Goal: Communication & Community: Answer question/provide support

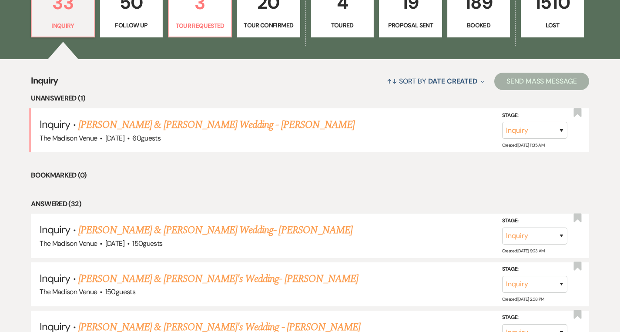
scroll to position [271, 0]
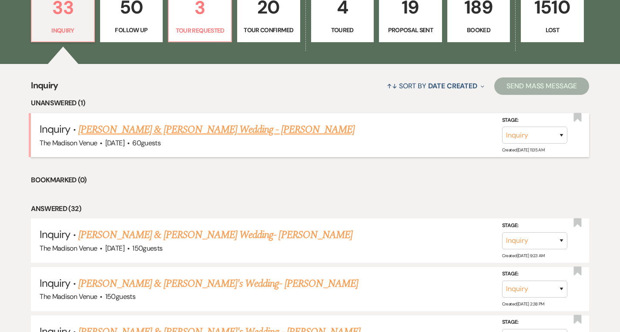
click at [180, 127] on link "[PERSON_NAME] & [PERSON_NAME] Wedding - [PERSON_NAME]" at bounding box center [216, 130] width 276 height 16
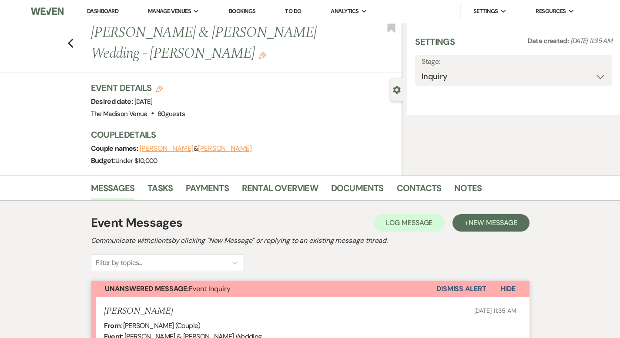
select select "5"
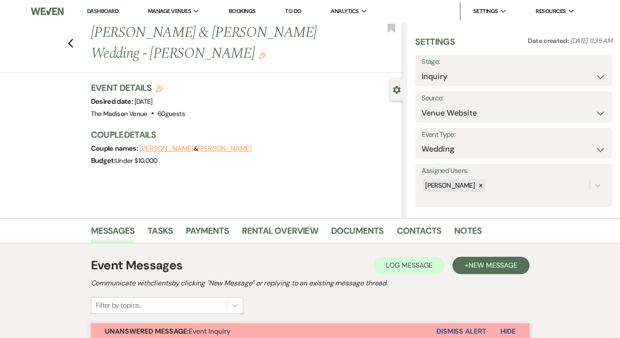
scroll to position [272, 0]
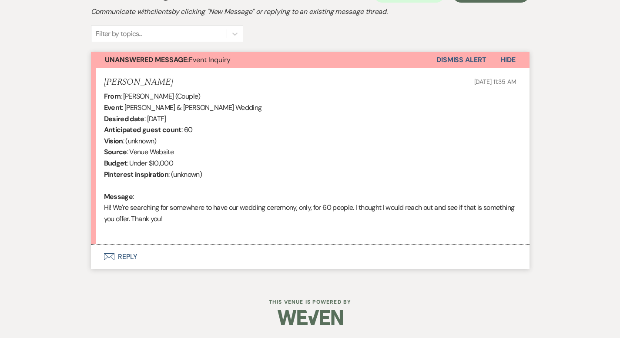
click at [94, 254] on button "Envelope Reply" at bounding box center [310, 257] width 438 height 24
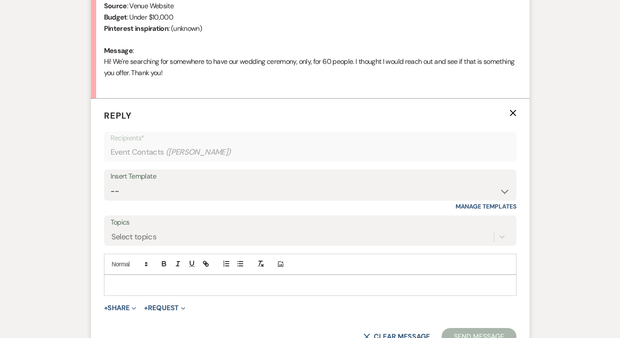
scroll to position [438, 0]
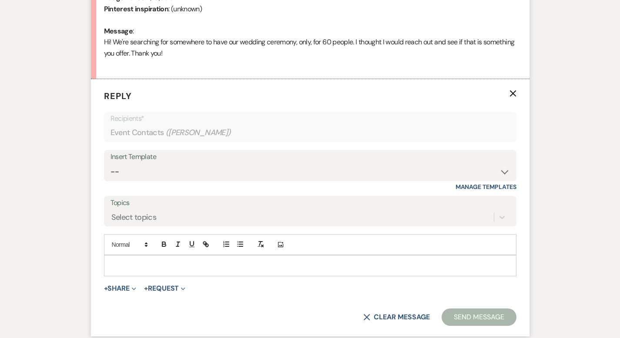
click at [104, 273] on div at bounding box center [309, 266] width 411 height 20
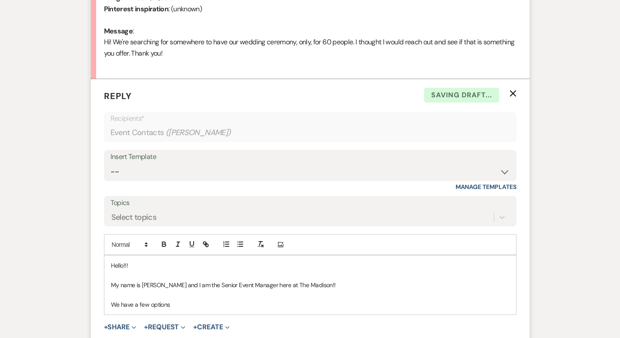
click at [150, 301] on p "We have a few options" at bounding box center [310, 305] width 398 height 10
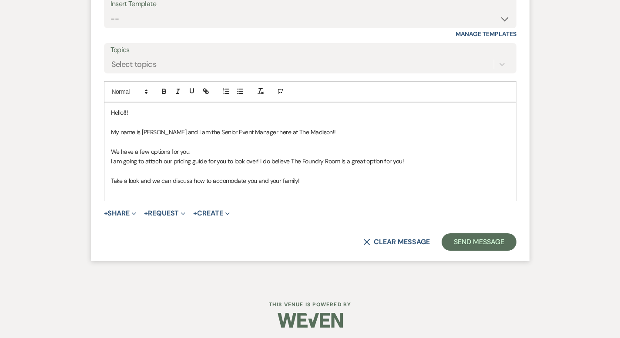
scroll to position [593, 0]
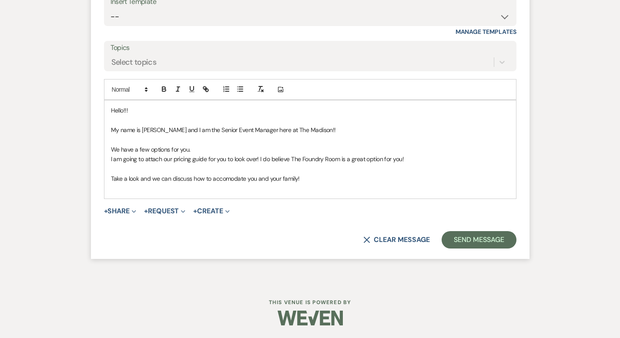
click at [111, 189] on p at bounding box center [310, 189] width 398 height 10
click at [277, 176] on p "Take a look and we can discuss how to accomodate you and your family!" at bounding box center [310, 179] width 398 height 10
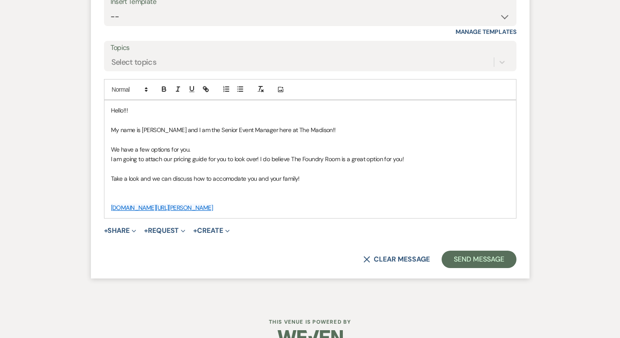
click at [232, 208] on p "[DOMAIN_NAME][URL][PERSON_NAME]" at bounding box center [310, 208] width 398 height 10
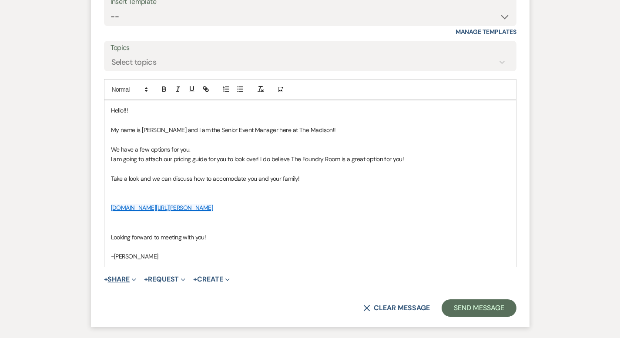
click at [104, 283] on button "+ Share Expand" at bounding box center [120, 279] width 33 height 7
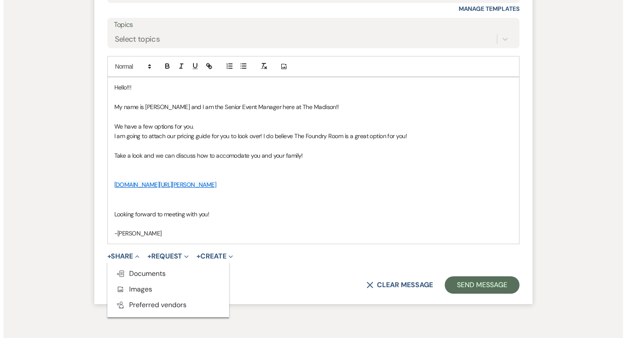
scroll to position [661, 0]
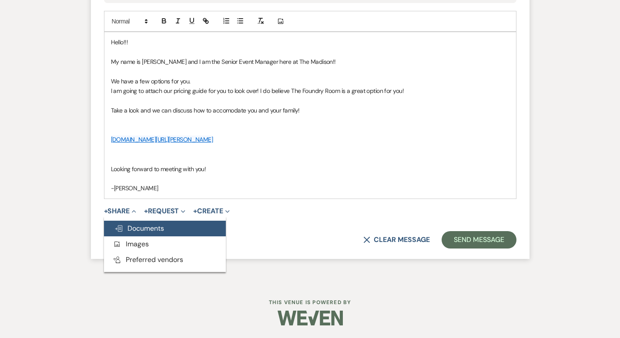
click at [118, 231] on span "Doc Upload Documents" at bounding box center [139, 228] width 50 height 9
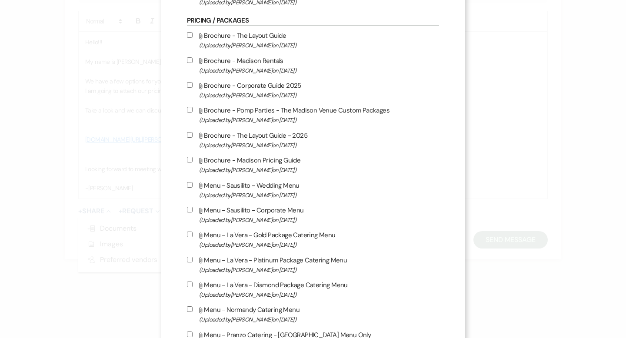
scroll to position [1300, 0]
click at [187, 163] on input "Attach File Brochure - Madison Pricing Guide (Uploaded by [PERSON_NAME] on [DAT…" at bounding box center [190, 160] width 6 height 6
checkbox input "true"
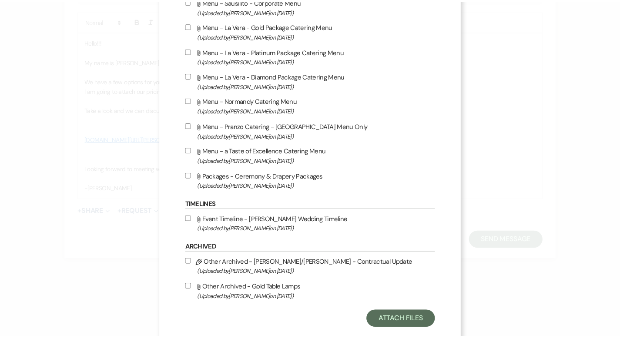
scroll to position [1539, 0]
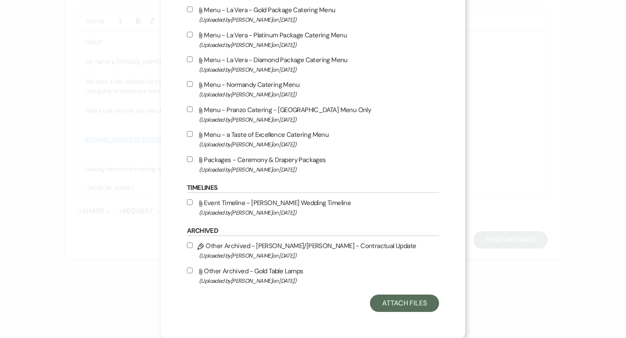
click at [187, 201] on input "Attach File Event Timeline - Madison Wedding Timeline (Uploaded by [PERSON_NAME…" at bounding box center [190, 203] width 6 height 6
checkbox input "true"
click at [394, 307] on button "Attach Files" at bounding box center [404, 303] width 69 height 17
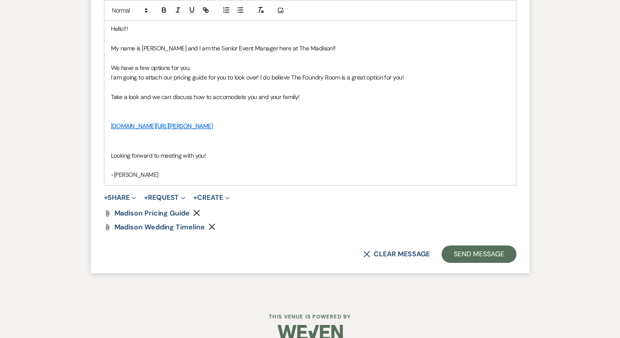
scroll to position [689, 0]
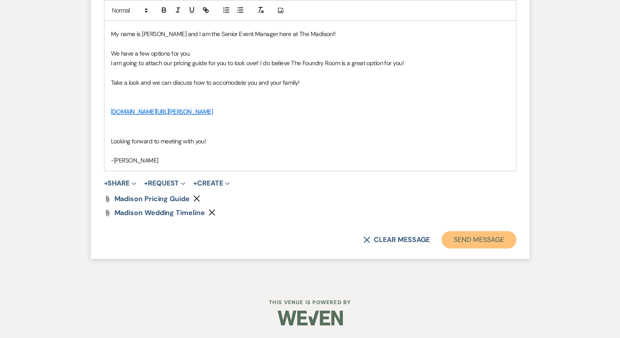
click at [498, 237] on button "Send Message" at bounding box center [478, 239] width 74 height 17
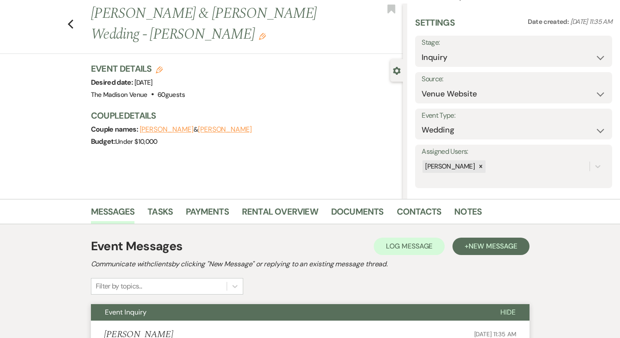
scroll to position [0, 0]
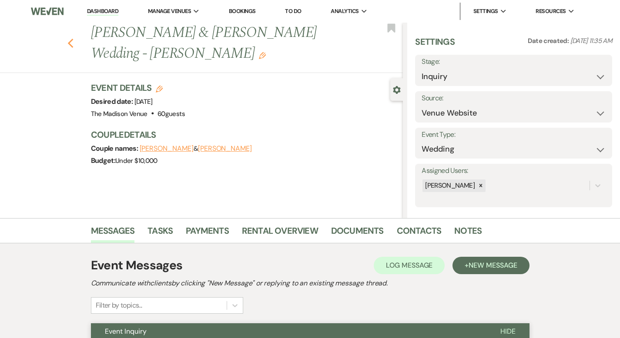
click at [67, 43] on icon "Previous" at bounding box center [70, 43] width 7 height 10
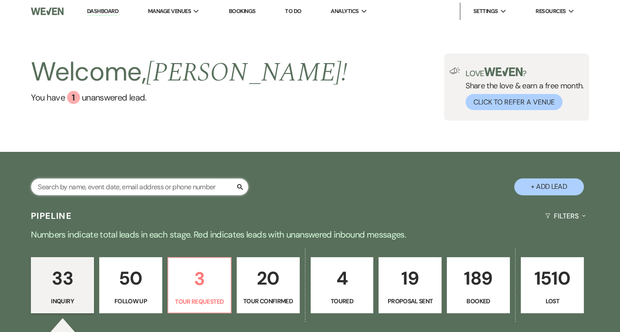
click at [105, 186] on input "text" at bounding box center [139, 186] width 217 height 17
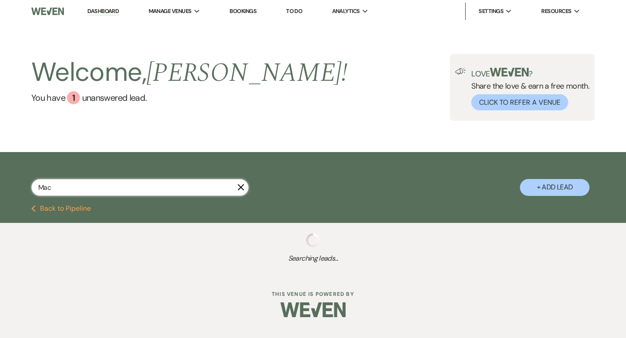
type input "[PERSON_NAME]"
select select "9"
select select "8"
select select "5"
select select "8"
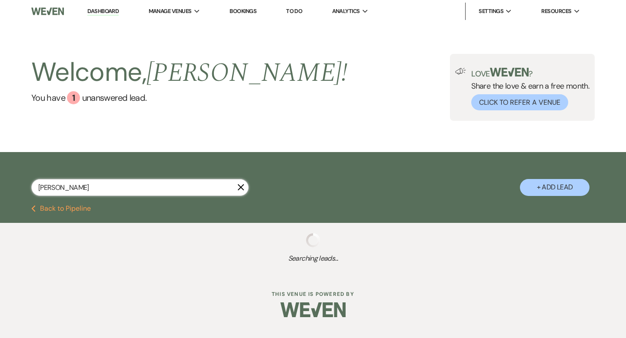
select select "5"
select select "8"
select select "5"
select select "8"
select select "5"
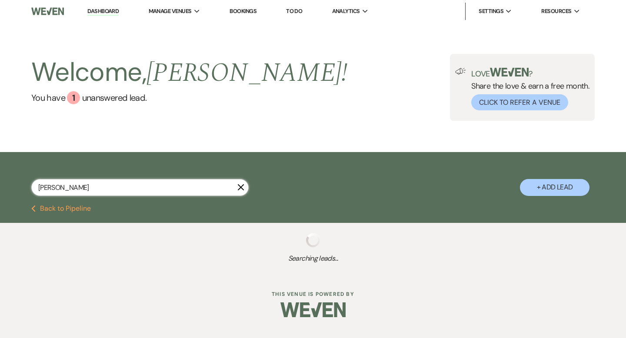
select select "8"
select select "10"
select select "8"
select select "5"
select select "8"
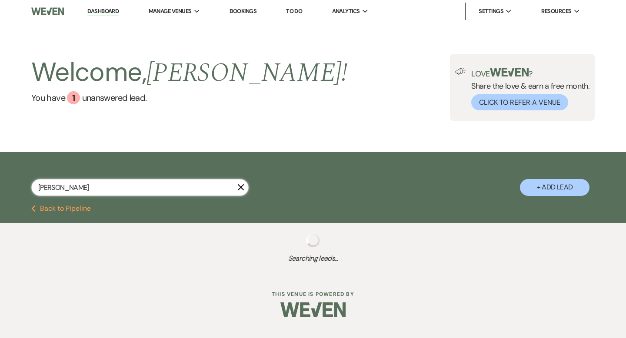
select select "7"
select select "8"
select select "4"
select select "8"
select select "6"
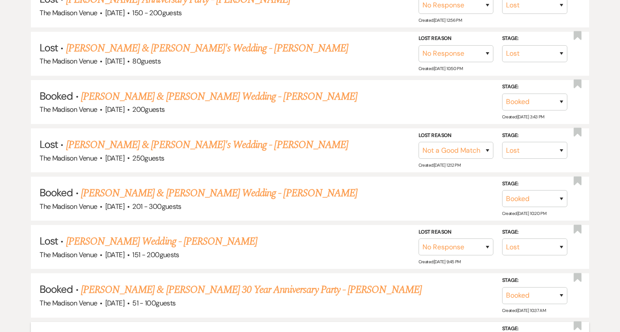
scroll to position [449, 0]
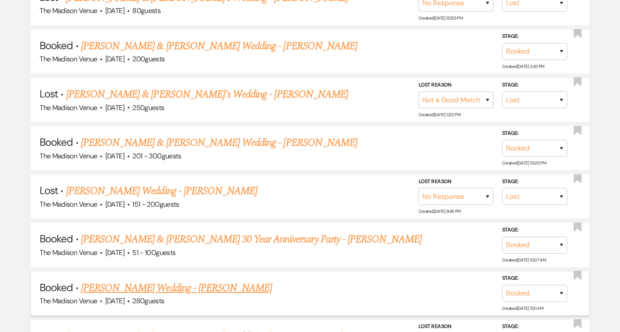
type input "[PERSON_NAME]"
click at [141, 284] on link "[PERSON_NAME] Wedding - [PERSON_NAME]" at bounding box center [176, 288] width 191 height 16
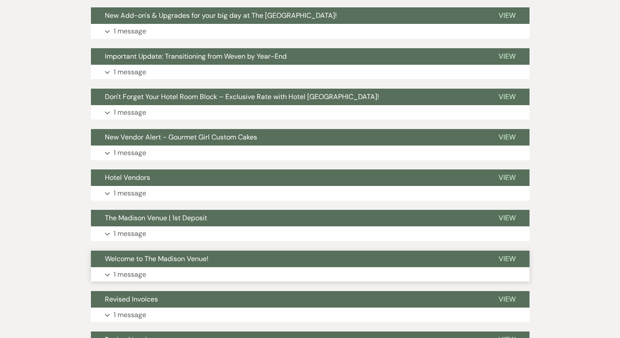
scroll to position [190, 0]
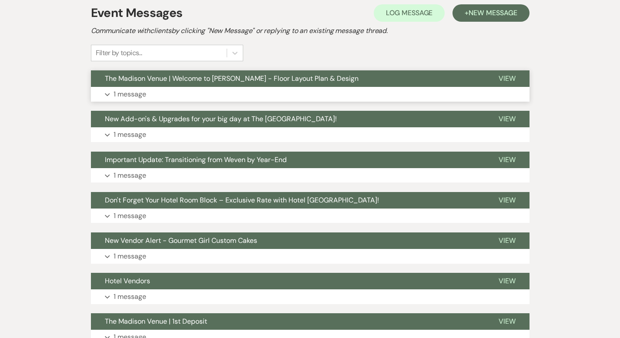
drag, startPoint x: 541, startPoint y: 76, endPoint x: 538, endPoint y: 81, distance: 5.4
click at [515, 76] on span "View" at bounding box center [506, 78] width 17 height 9
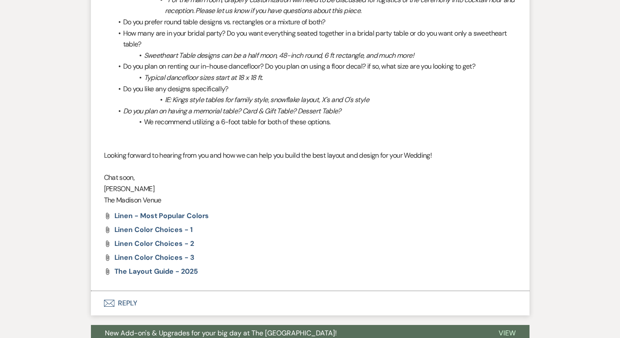
scroll to position [930, 0]
click at [95, 291] on button "Envelope Reply" at bounding box center [310, 303] width 438 height 24
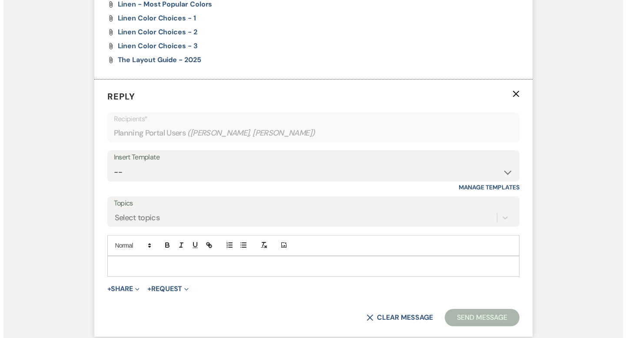
scroll to position [1147, 0]
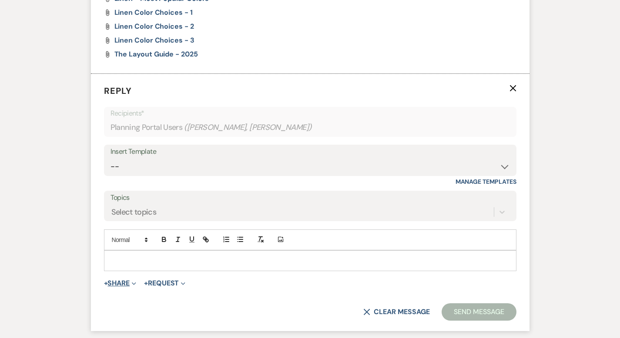
click at [104, 280] on button "+ Share Expand" at bounding box center [120, 283] width 33 height 7
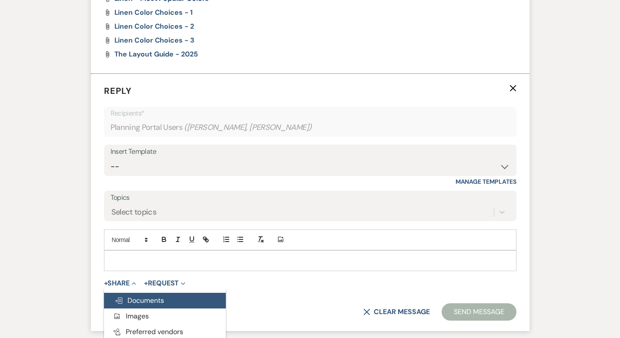
click at [114, 296] on span "Doc Upload Documents" at bounding box center [139, 300] width 50 height 9
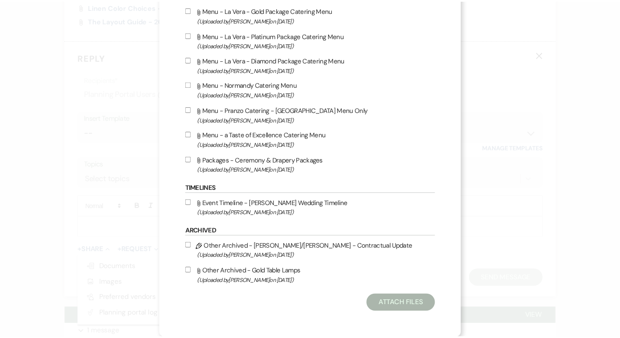
scroll to position [1539, 0]
click at [187, 201] on input "Attach File Event Timeline - Madison Wedding Timeline (Uploaded by [PERSON_NAME…" at bounding box center [190, 203] width 6 height 6
checkbox input "true"
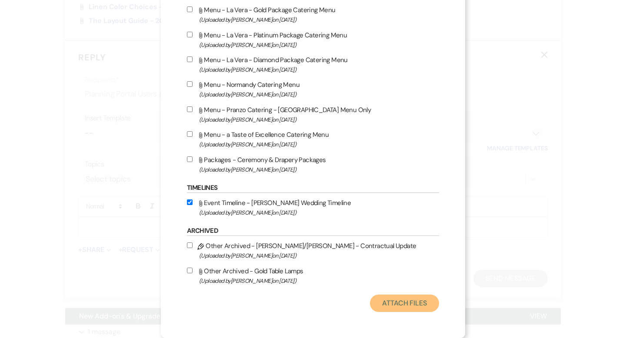
click at [399, 304] on button "Attach Files" at bounding box center [404, 303] width 69 height 17
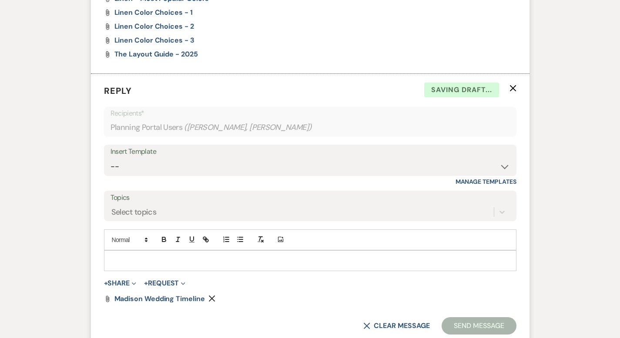
click at [104, 251] on div at bounding box center [309, 261] width 411 height 20
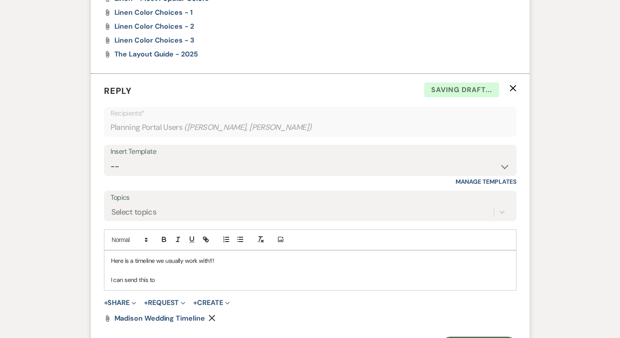
click at [183, 275] on p "I can send this to" at bounding box center [310, 280] width 398 height 10
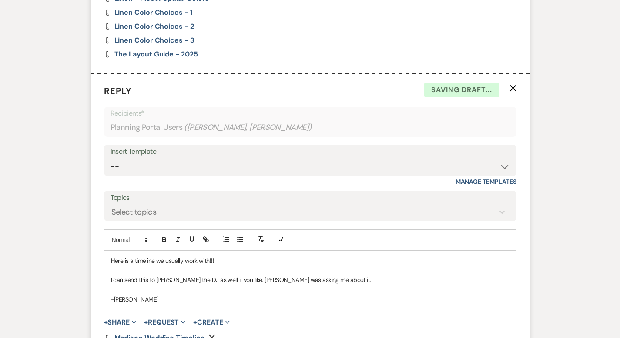
scroll to position [1217, 0]
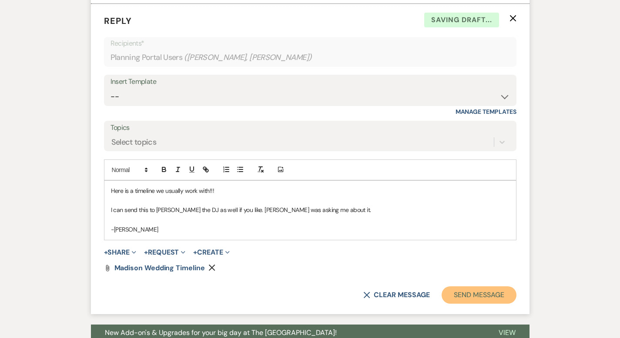
click at [490, 287] on button "Send Message" at bounding box center [478, 295] width 74 height 17
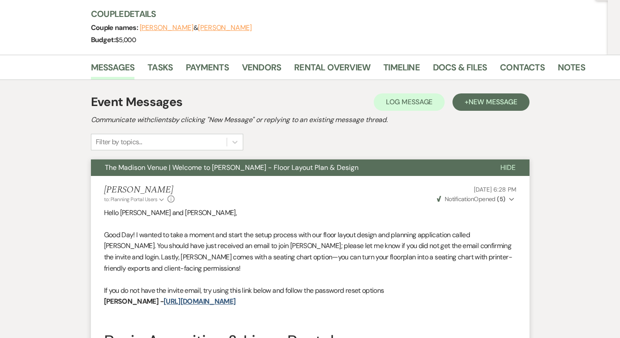
scroll to position [0, 0]
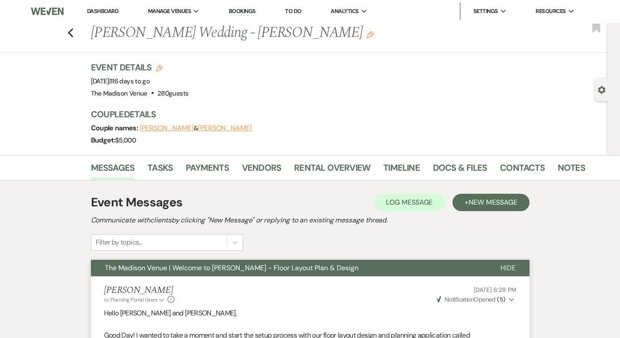
click at [102, 9] on link "Dashboard" at bounding box center [102, 10] width 31 height 7
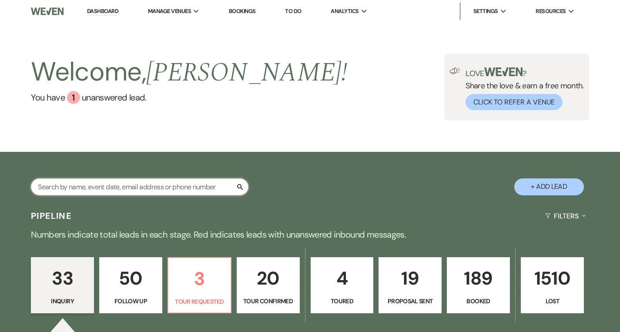
click at [105, 186] on input "text" at bounding box center [139, 186] width 217 height 17
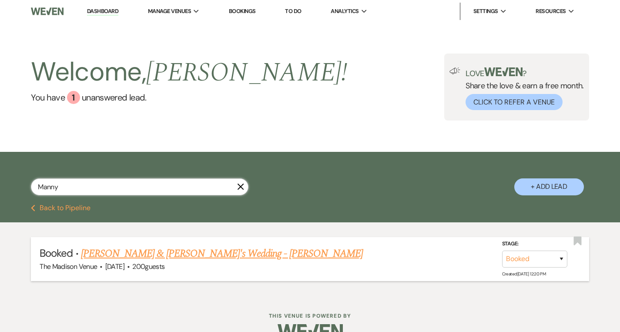
type input "Manny"
click at [117, 248] on link "[PERSON_NAME] & [PERSON_NAME]'s Wedding - [PERSON_NAME]" at bounding box center [222, 254] width 282 height 16
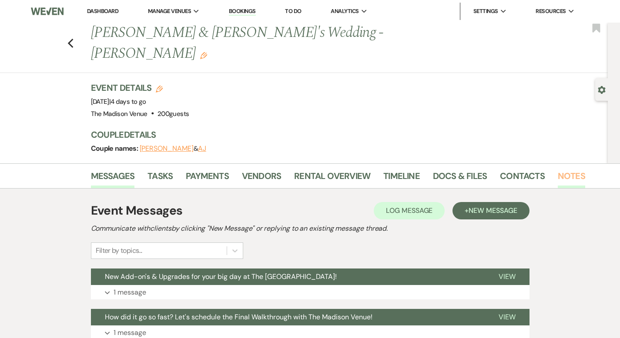
click at [558, 169] on link "Notes" at bounding box center [571, 178] width 27 height 19
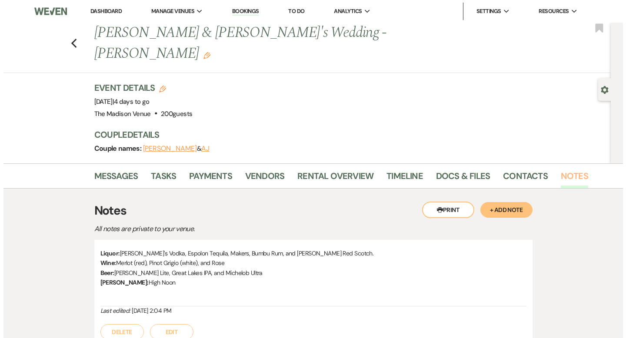
scroll to position [59, 0]
